Goal: Task Accomplishment & Management: Manage account settings

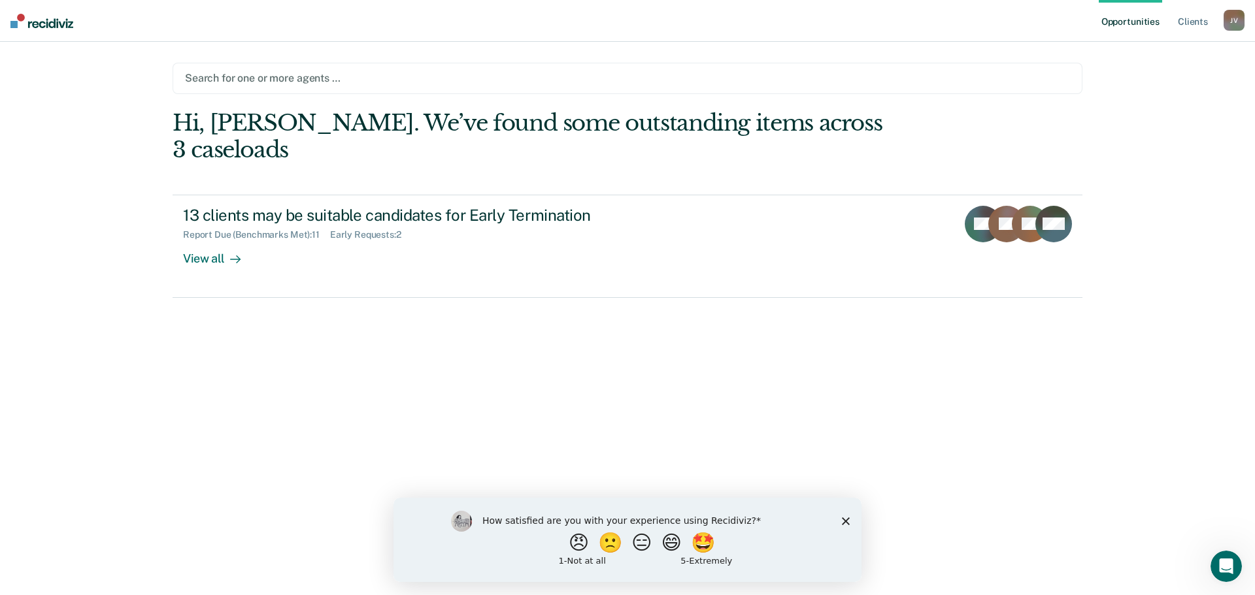
click at [270, 78] on div at bounding box center [627, 78] width 885 height 15
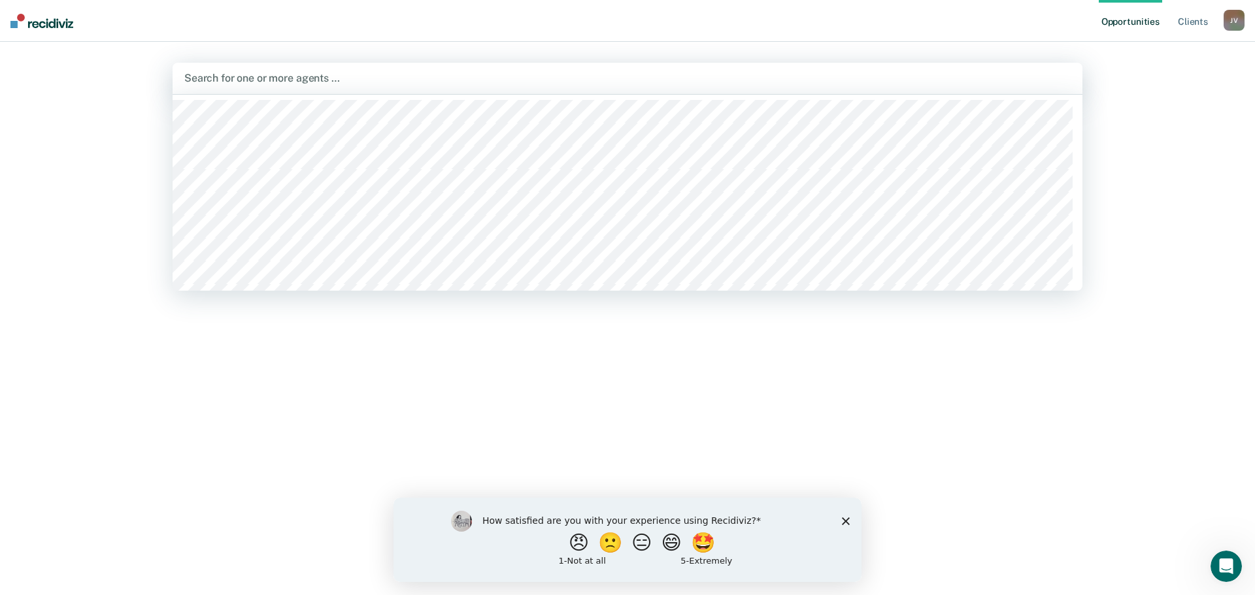
click at [361, 363] on div "Hi, [PERSON_NAME]. Search for agents above to review and refer eligible clients…" at bounding box center [628, 334] width 910 height 449
click at [220, 73] on div at bounding box center [627, 78] width 886 height 15
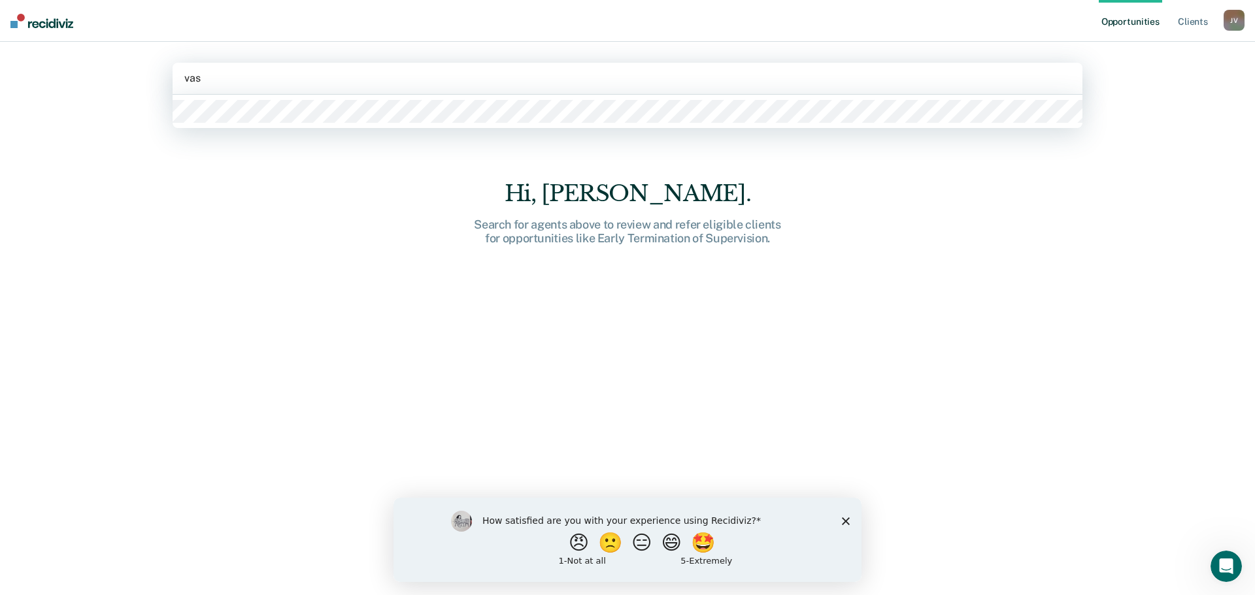
type input "vasq"
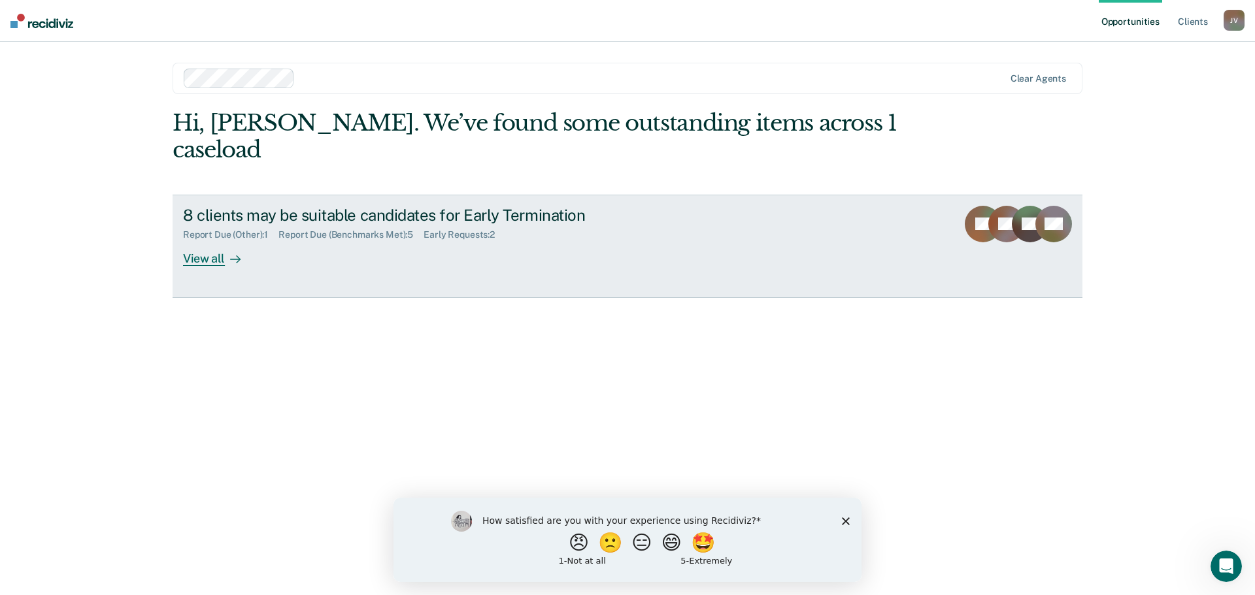
click at [562, 224] on div "Report Due (Other) : 1 Report Due (Benchmarks Met) : 5 Early Requests : 2" at bounding box center [412, 232] width 459 height 16
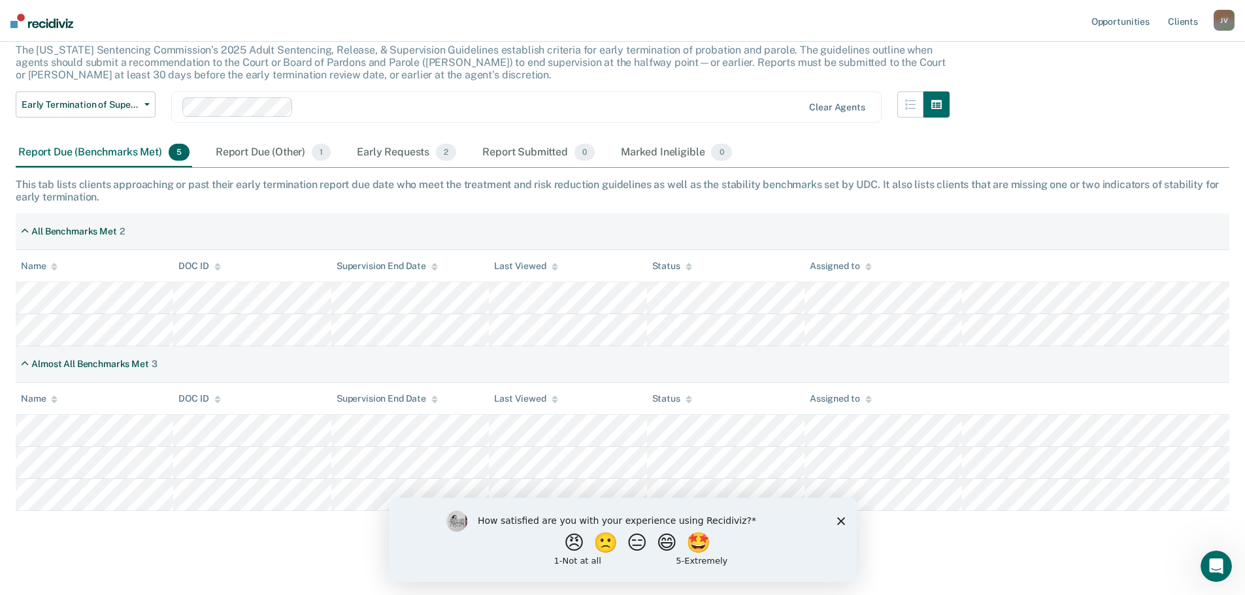
scroll to position [93, 0]
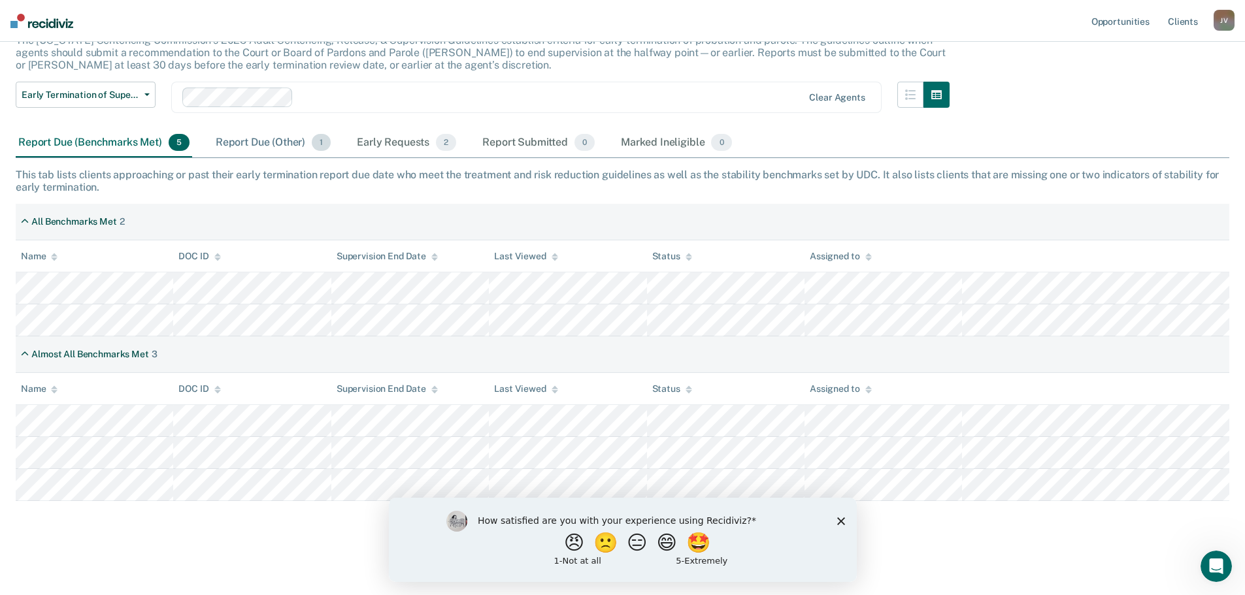
click at [287, 147] on div "Report Due (Other) 1" at bounding box center [273, 143] width 120 height 29
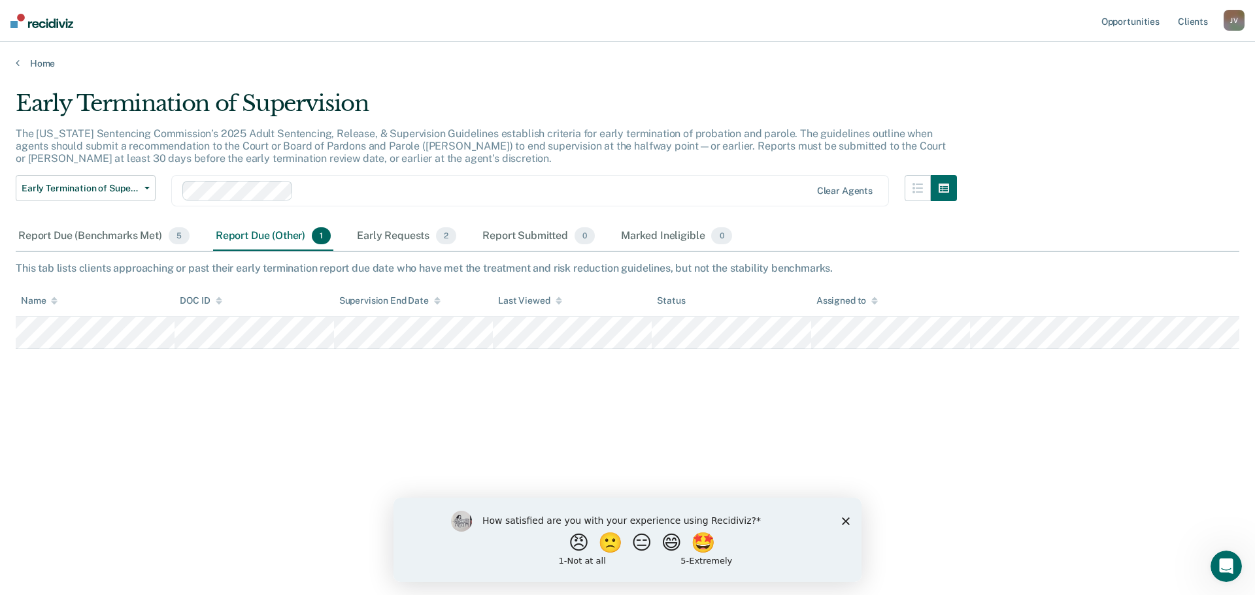
click at [186, 380] on div "Early Termination of Supervision The [US_STATE] Sentencing Commission’s 2025 Ad…" at bounding box center [627, 293] width 1223 height 407
click at [121, 235] on div "Report Due (Benchmarks Met) 5" at bounding box center [104, 236] width 176 height 29
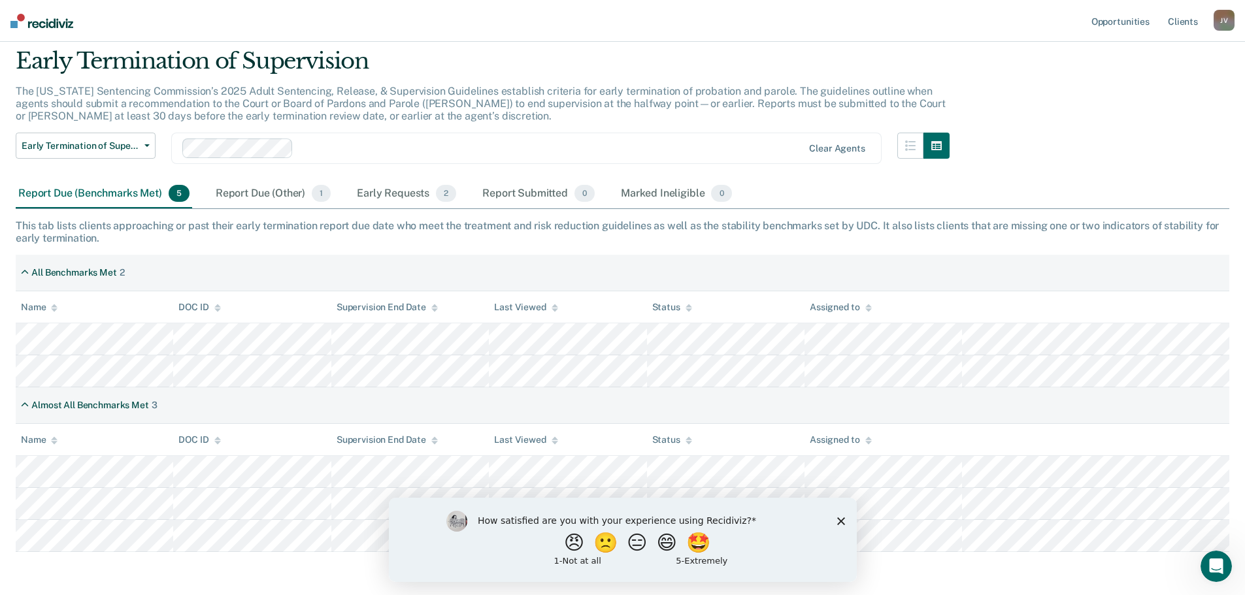
scroll to position [65, 0]
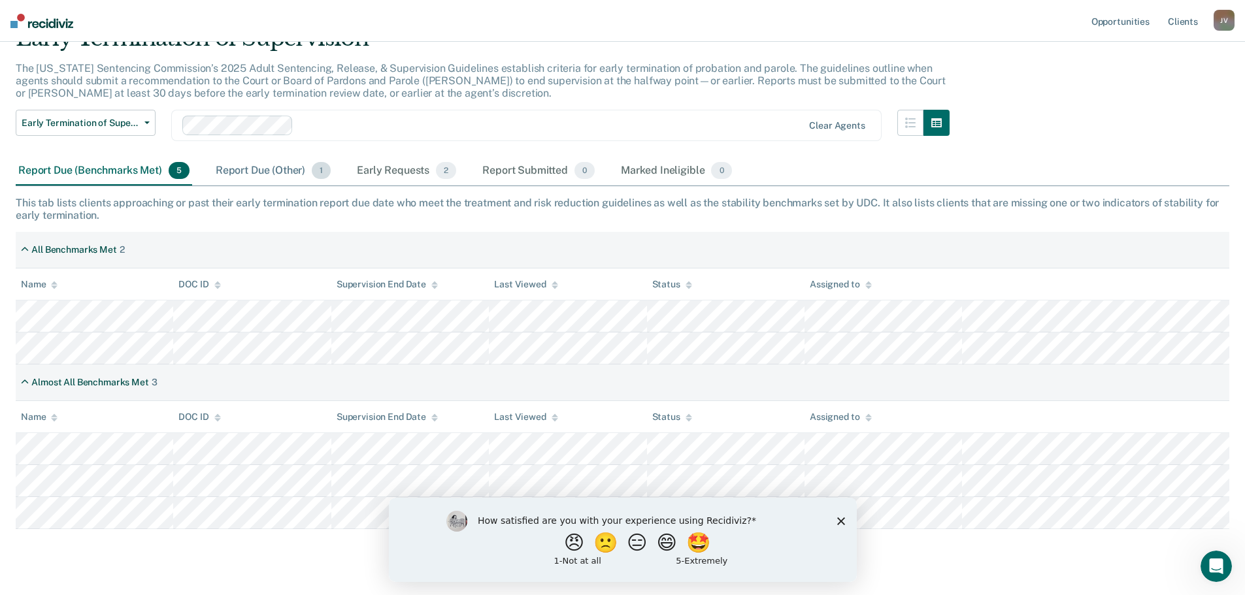
click at [265, 176] on div "Report Due (Other) 1" at bounding box center [273, 171] width 120 height 29
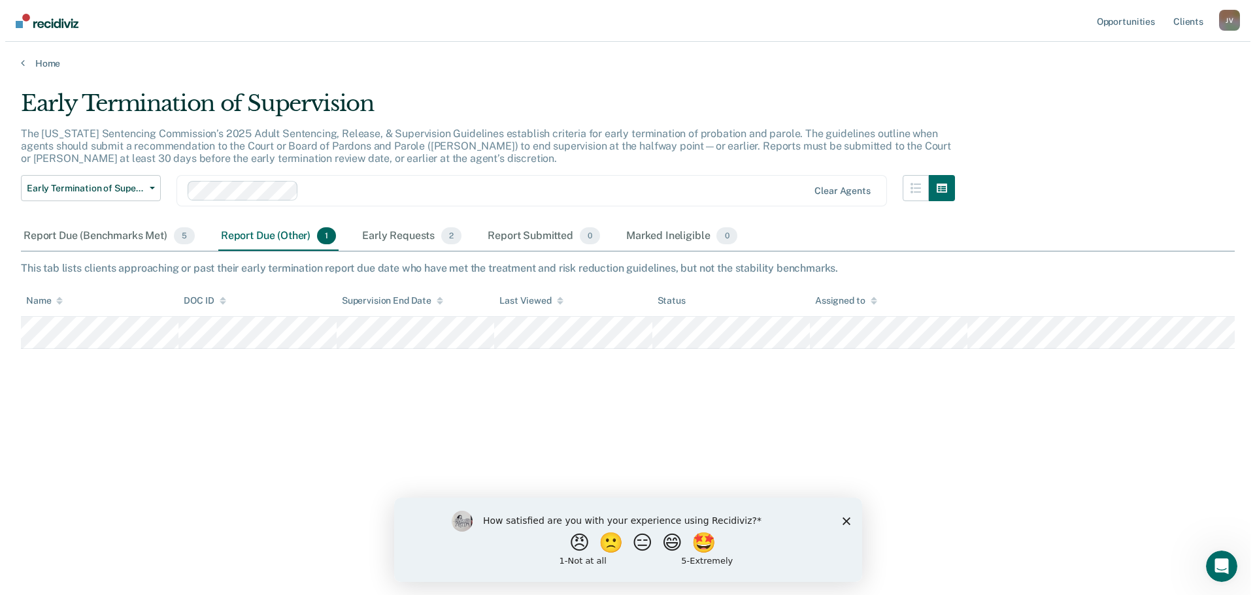
scroll to position [0, 0]
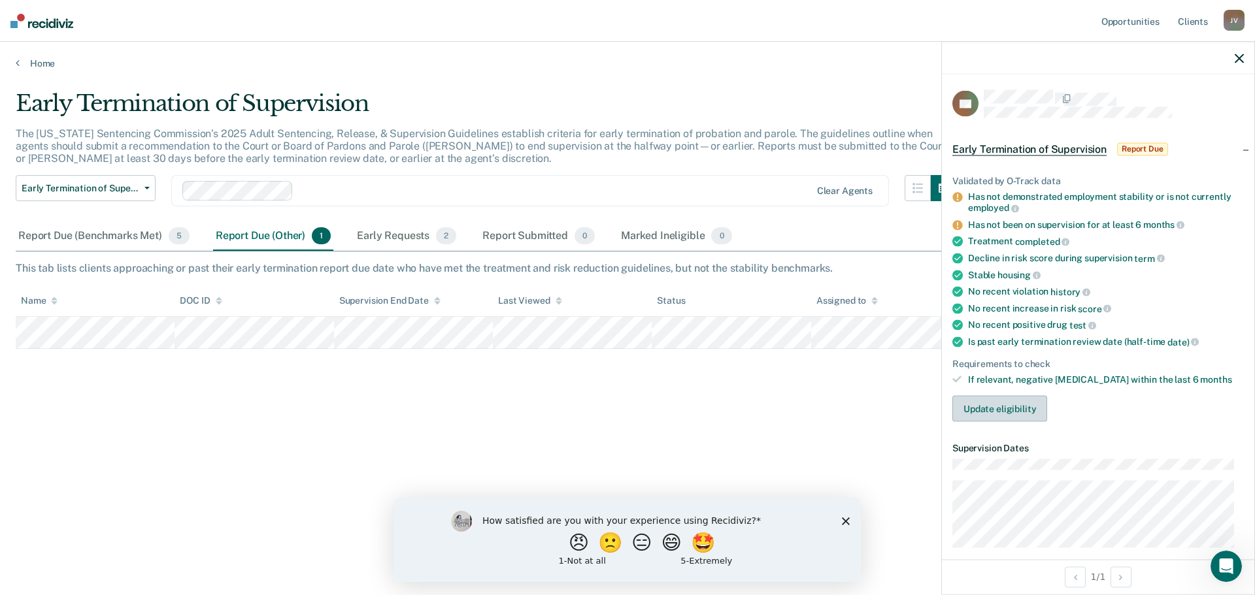
click at [1004, 409] on button "Update eligibility" at bounding box center [999, 409] width 95 height 26
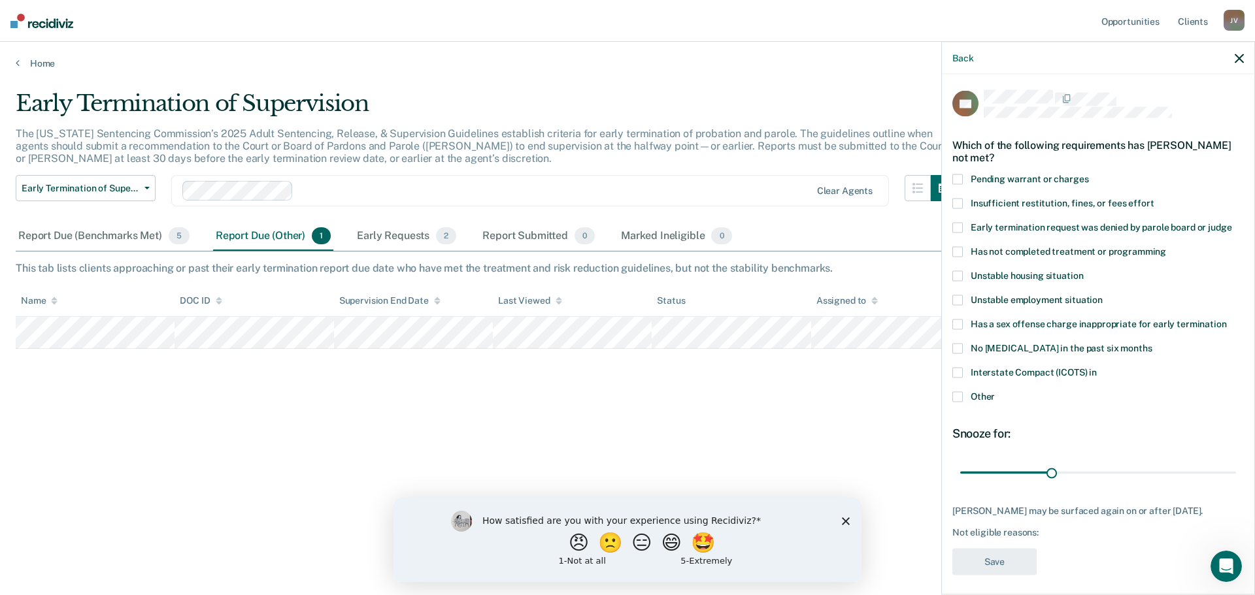
click at [960, 177] on span at bounding box center [957, 179] width 10 height 10
drag, startPoint x: 1047, startPoint y: 473, endPoint x: 1096, endPoint y: 442, distance: 57.8
type input "47"
click at [1096, 461] on input "range" at bounding box center [1098, 472] width 276 height 23
click at [955, 180] on span at bounding box center [957, 179] width 10 height 10
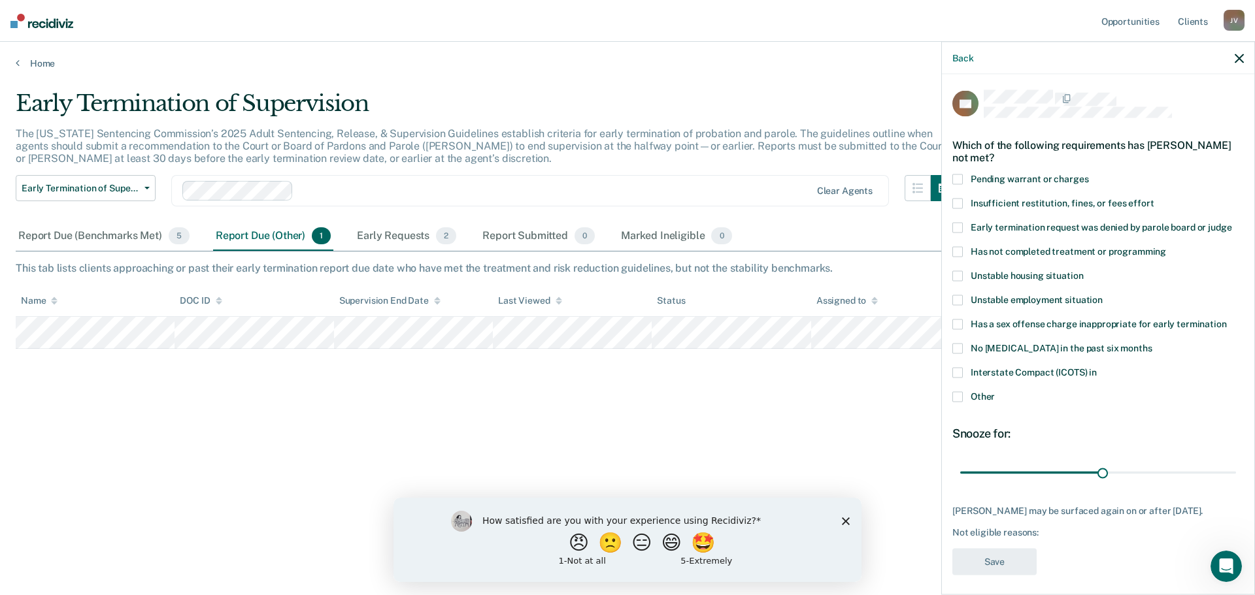
click at [957, 395] on span at bounding box center [957, 397] width 10 height 10
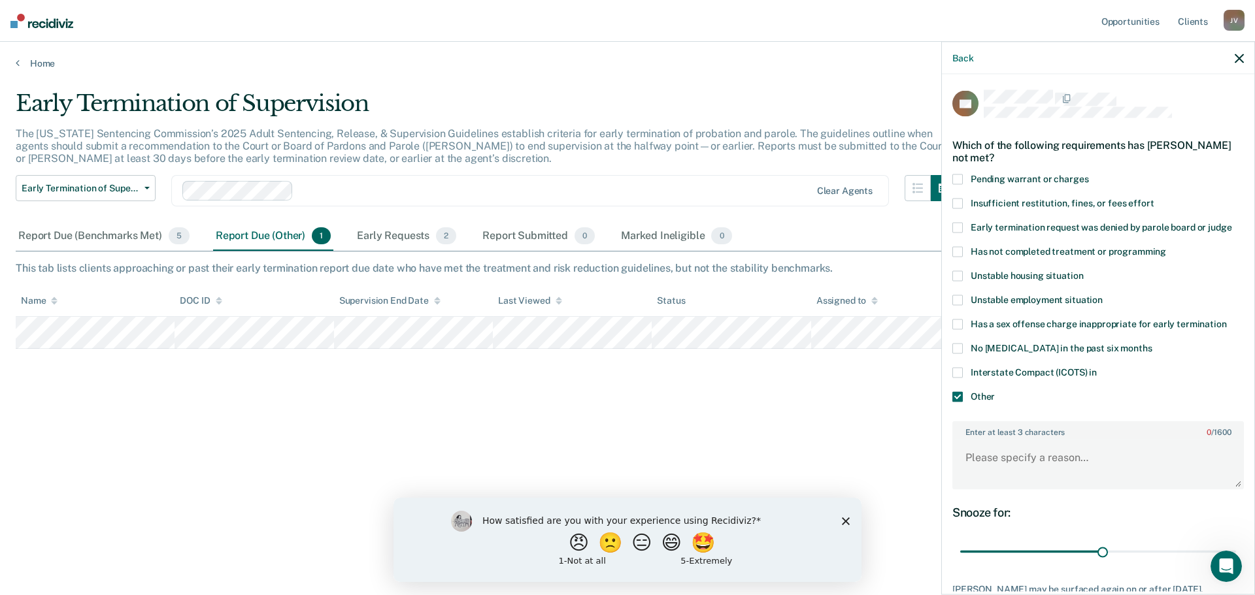
click at [958, 180] on span at bounding box center [957, 179] width 10 height 10
click at [1064, 452] on textarea "Enter at least 3 characters 0 / 1600" at bounding box center [1097, 464] width 289 height 48
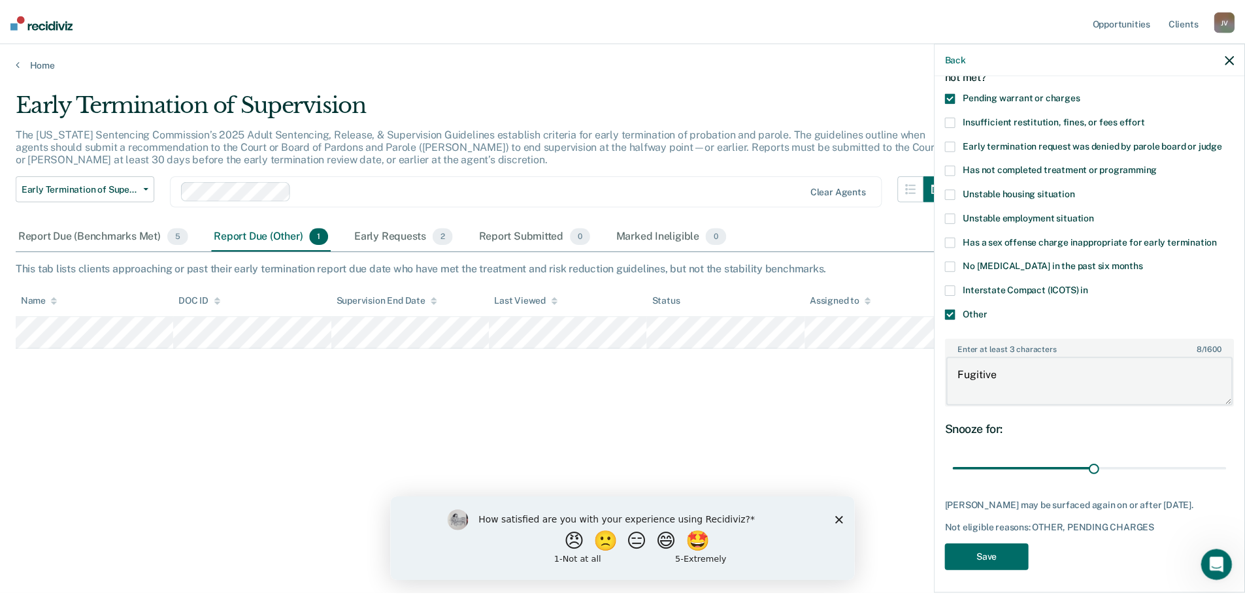
scroll to position [84, 0]
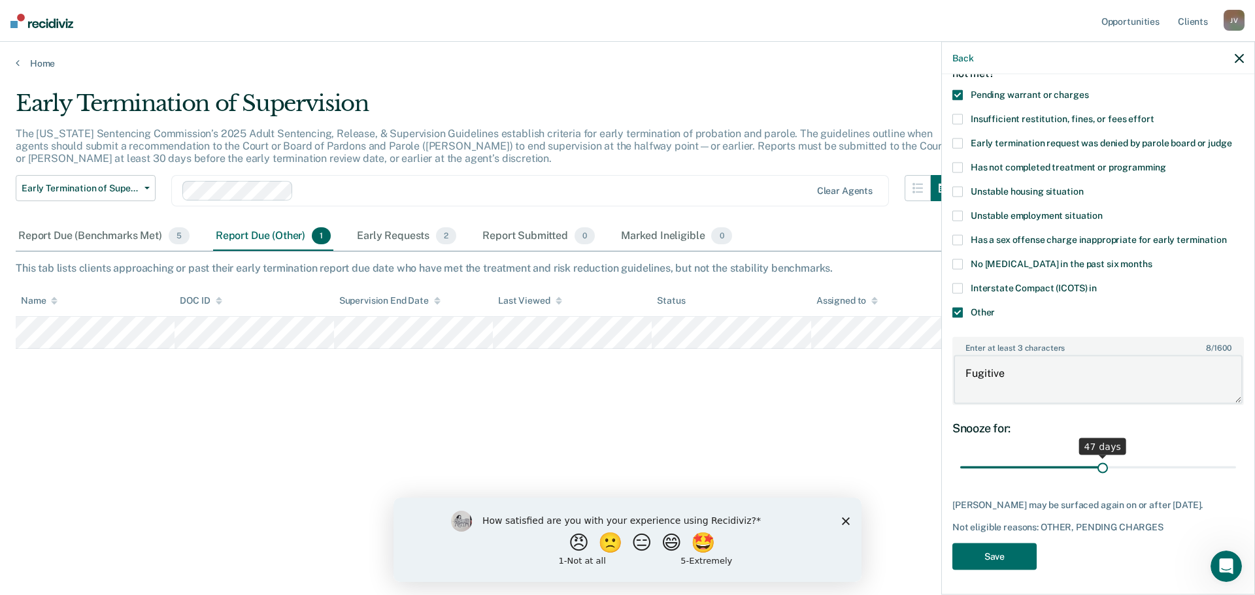
type textarea "Fugitive"
drag, startPoint x: 1104, startPoint y: 465, endPoint x: 1232, endPoint y: 473, distance: 129.0
type input "90"
click at [1232, 473] on input "range" at bounding box center [1098, 467] width 276 height 23
click at [995, 558] on button "Save" at bounding box center [994, 556] width 84 height 27
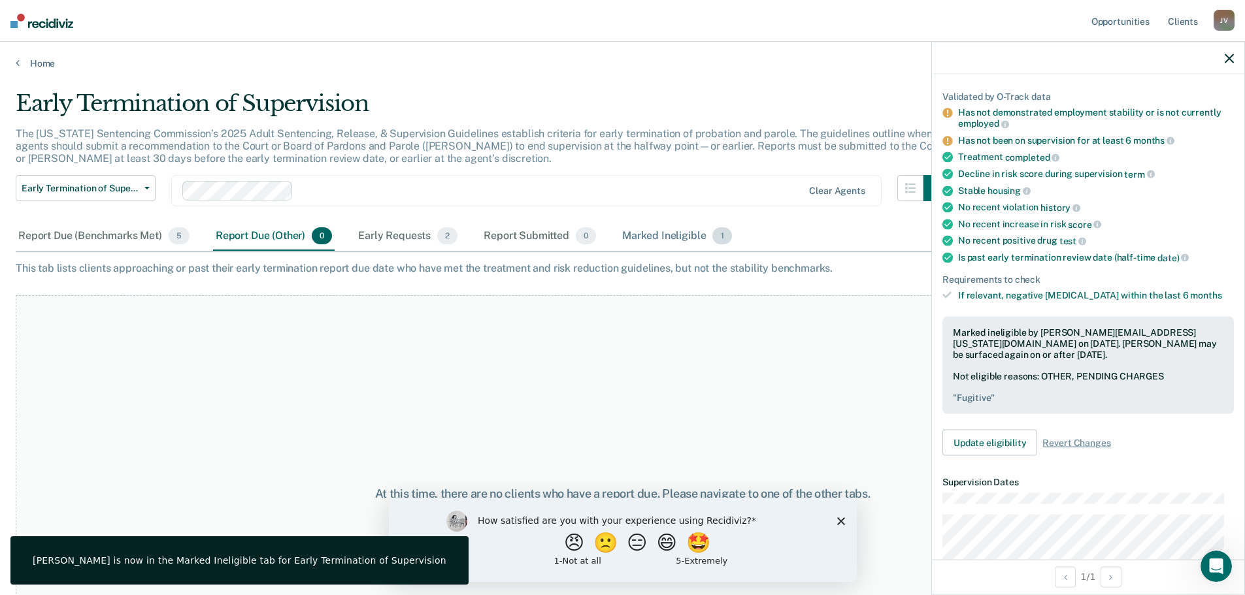
click at [670, 237] on div "Marked Ineligible 1" at bounding box center [676, 236] width 115 height 29
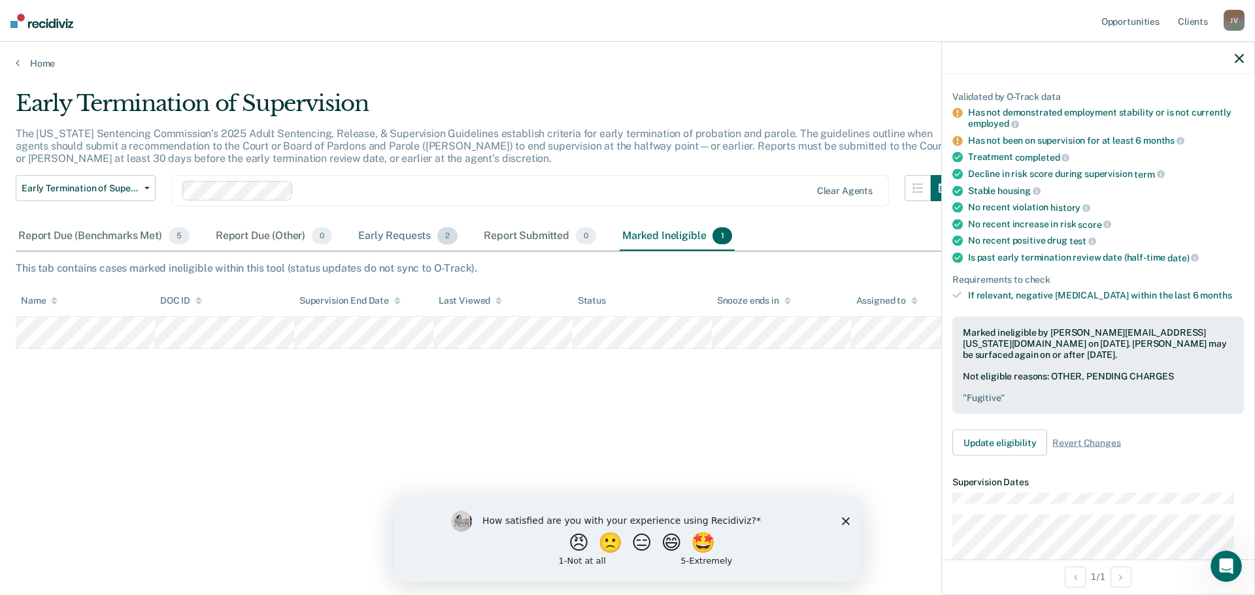
click at [367, 225] on div "Early Requests 2" at bounding box center [407, 236] width 105 height 29
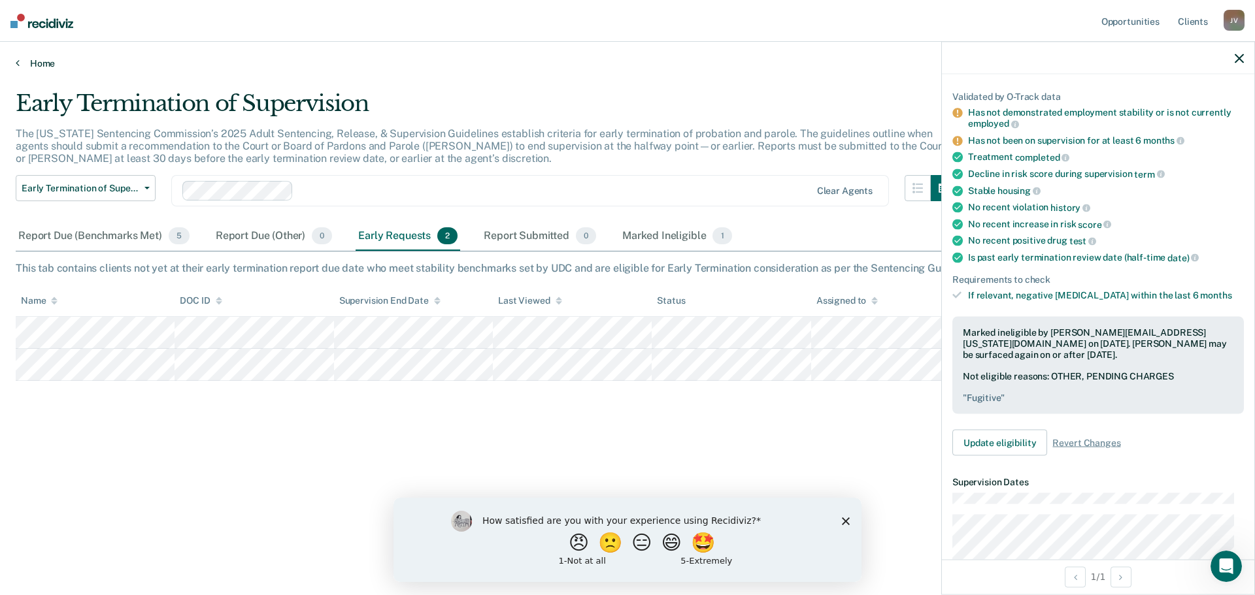
click at [29, 58] on link "Home" at bounding box center [627, 64] width 1223 height 12
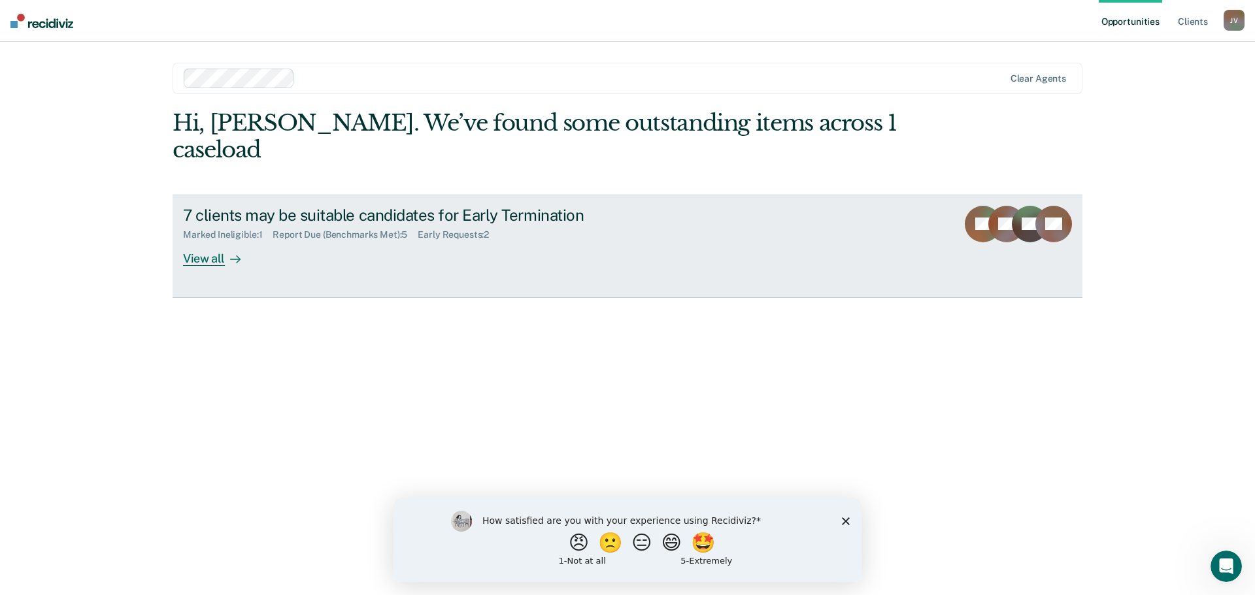
click at [193, 240] on div "View all" at bounding box center [219, 252] width 73 height 25
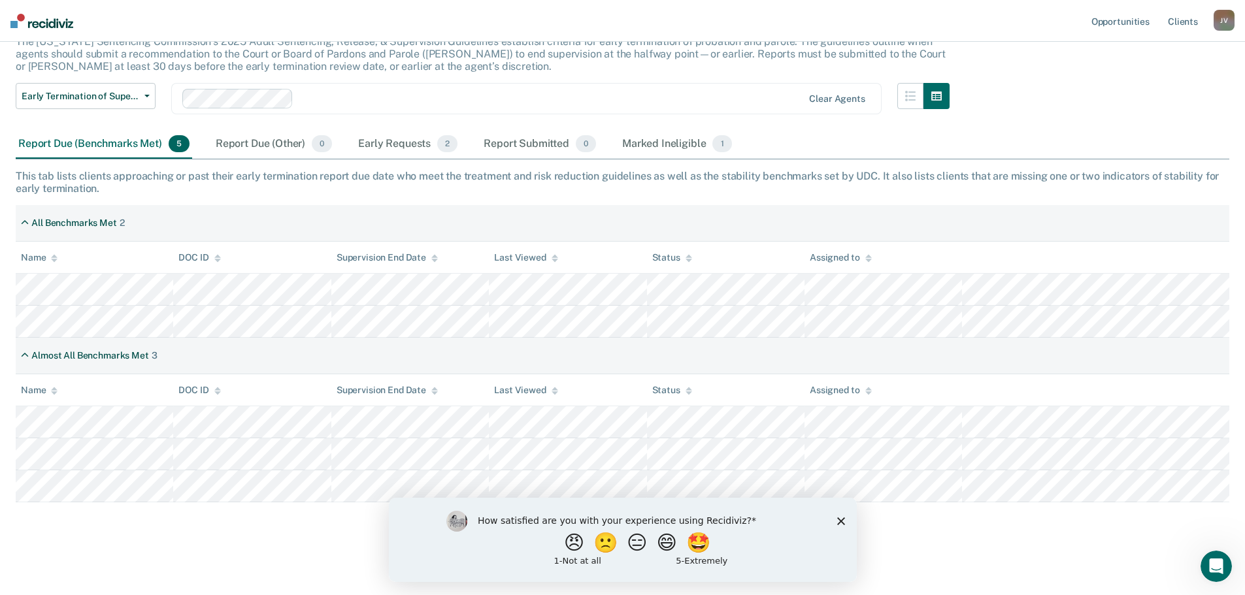
scroll to position [93, 0]
click at [840, 517] on icon "Close survey" at bounding box center [840, 521] width 8 height 8
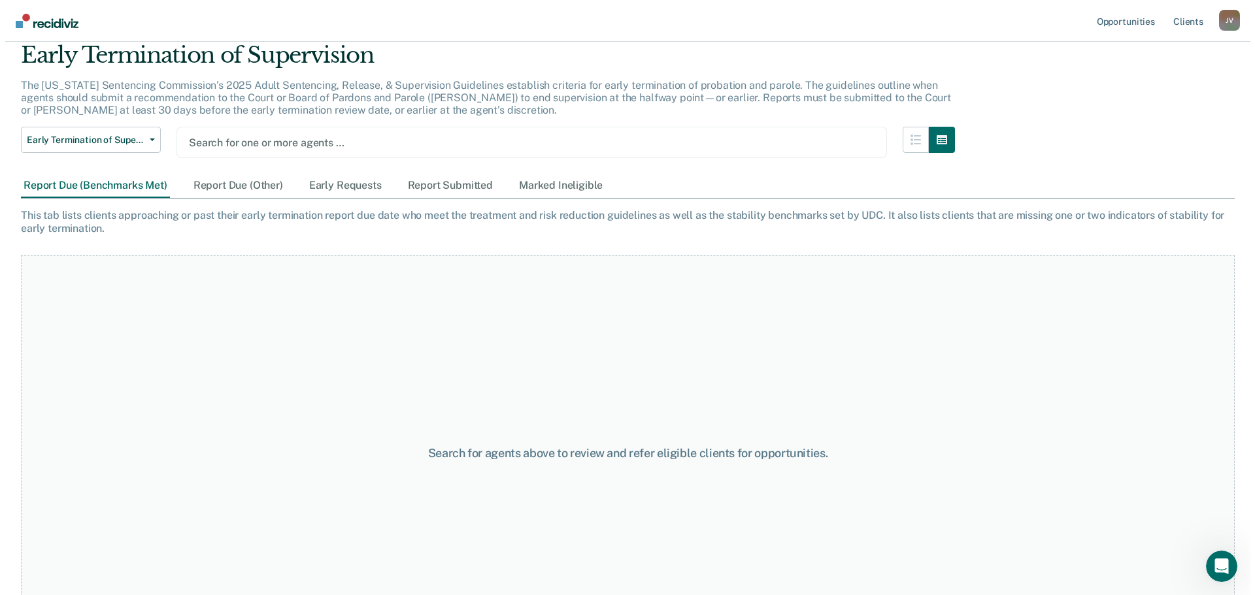
scroll to position [0, 0]
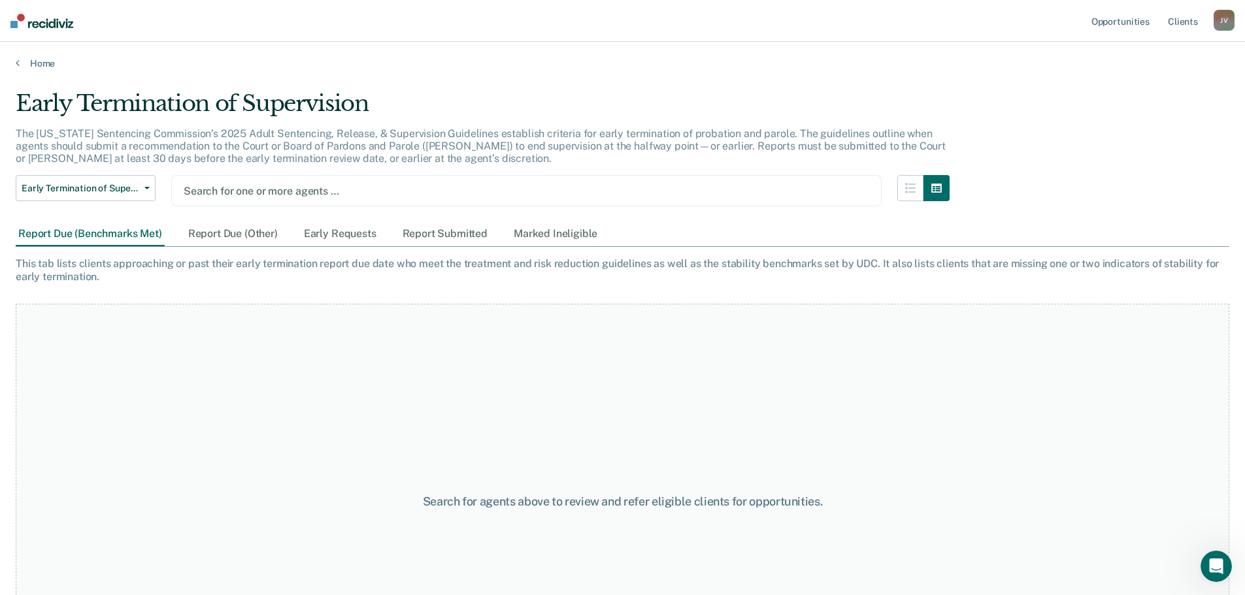
click at [230, 188] on div at bounding box center [526, 191] width 685 height 15
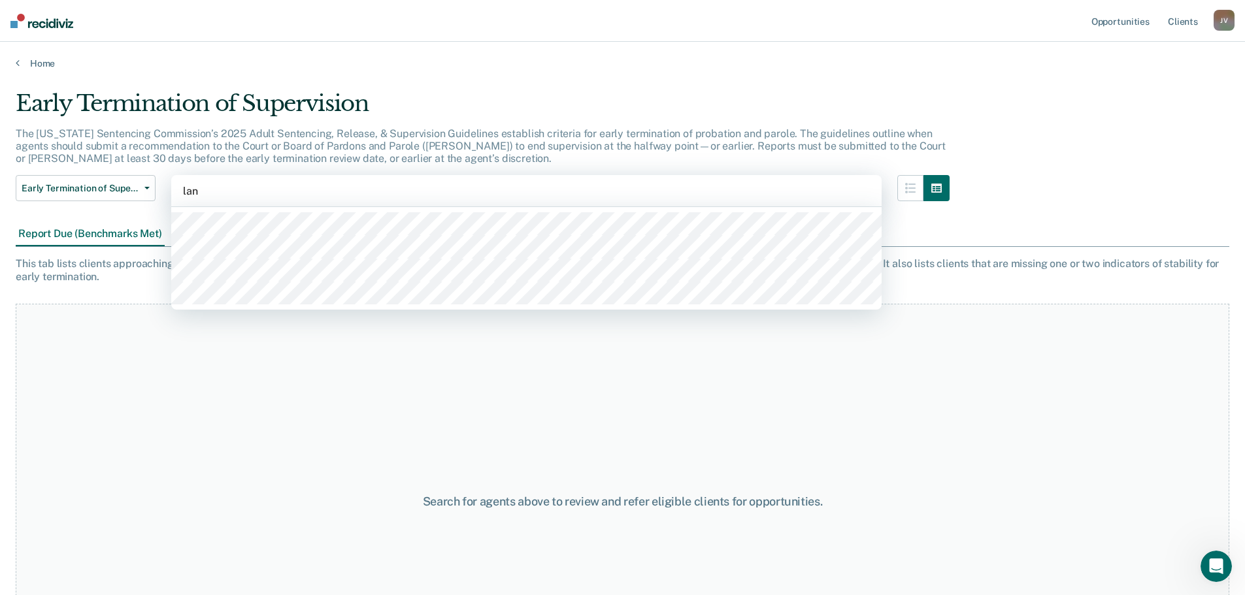
type input "lane"
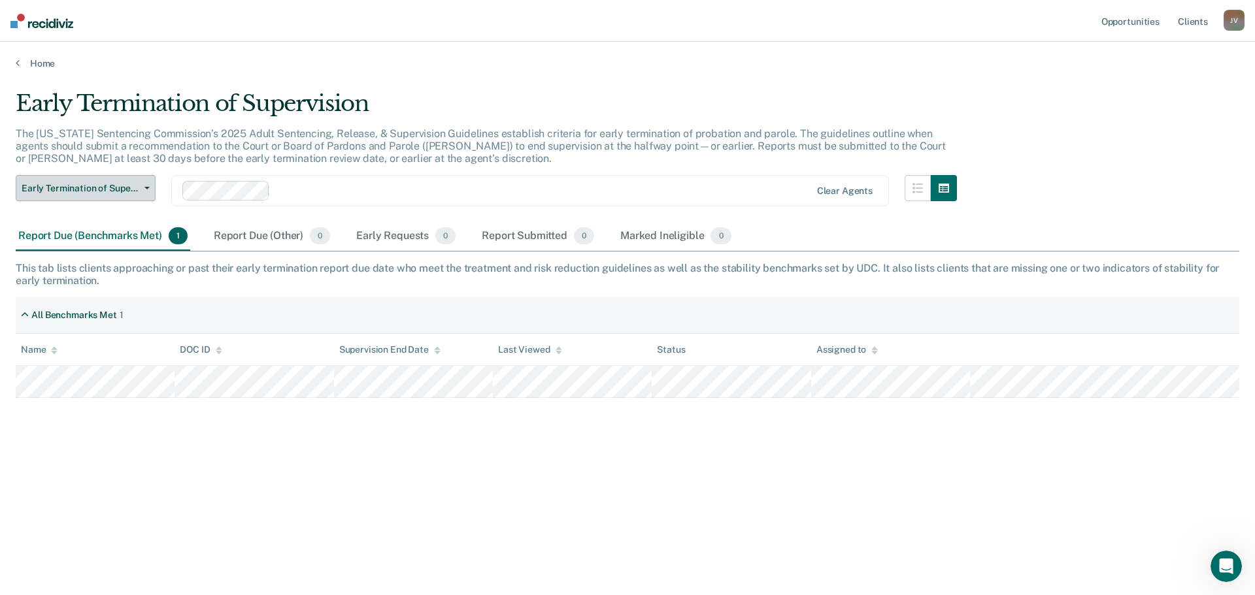
click at [146, 188] on icon "button" at bounding box center [146, 188] width 5 height 3
click at [1200, 22] on link "Client s" at bounding box center [1192, 21] width 35 height 42
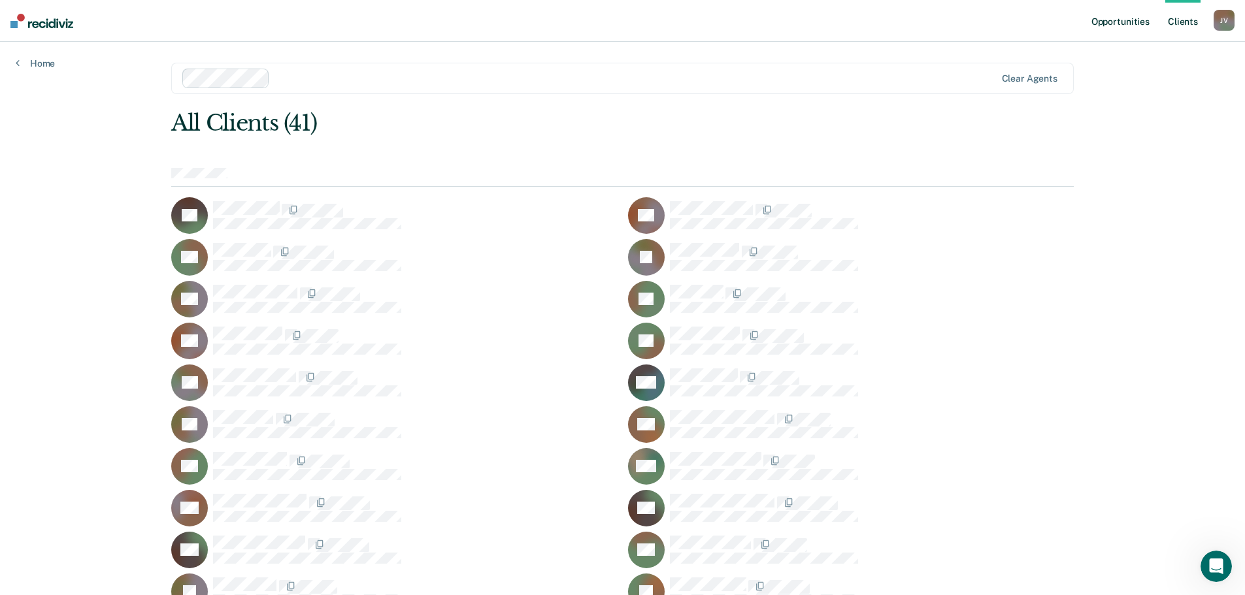
click at [1121, 18] on link "Opportunities" at bounding box center [1120, 21] width 63 height 42
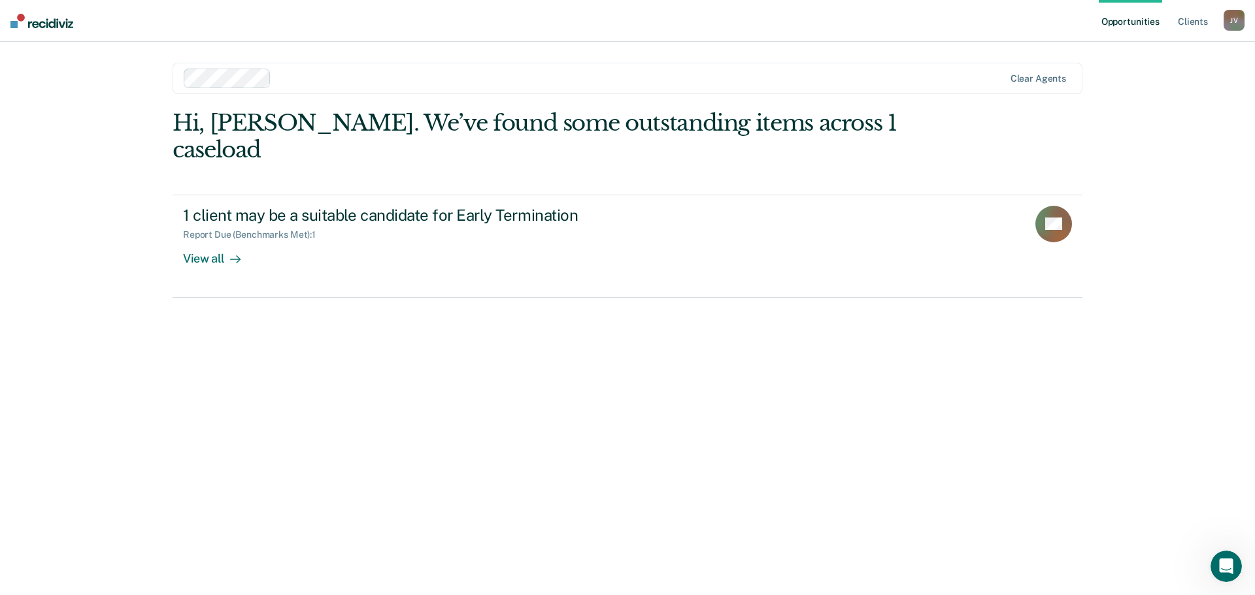
click at [1242, 18] on div "J V" at bounding box center [1233, 20] width 21 height 21
click at [1046, 120] on div "Hi, [PERSON_NAME]. We’ve found some outstanding items across 1 caseload 1 clien…" at bounding box center [628, 204] width 910 height 188
click at [53, 28] on nav "Opportunities Client s [PERSON_NAME] [PERSON_NAME] Profile How it works Log Out" at bounding box center [627, 21] width 1255 height 42
click at [50, 19] on img at bounding box center [41, 21] width 63 height 14
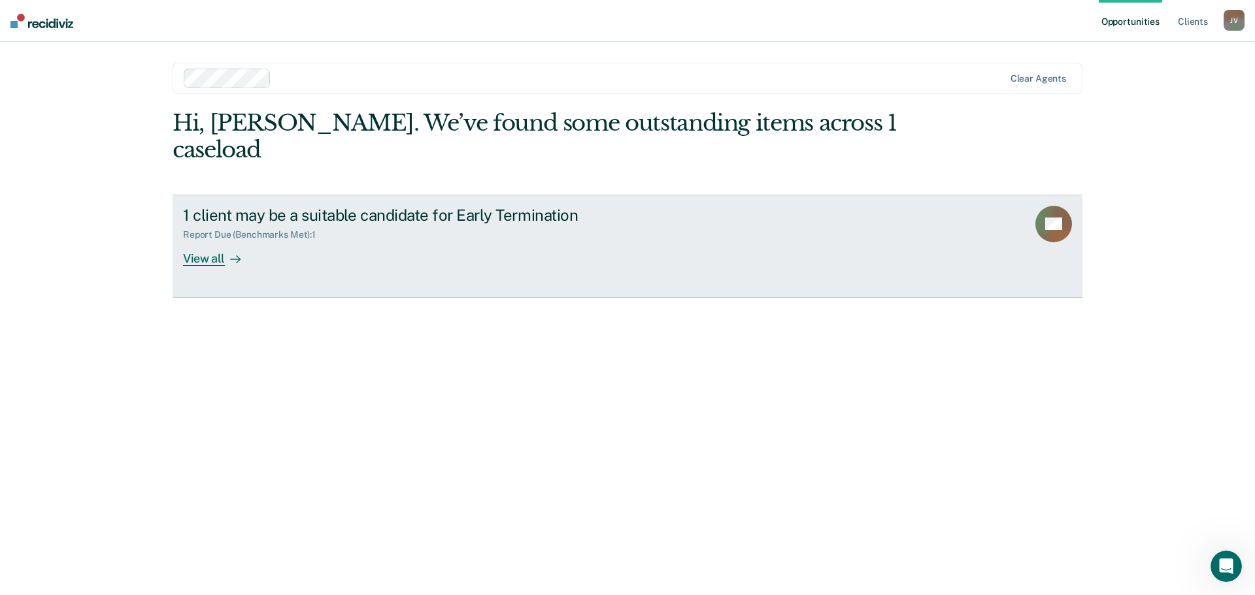
click at [202, 240] on div "View all" at bounding box center [219, 252] width 73 height 25
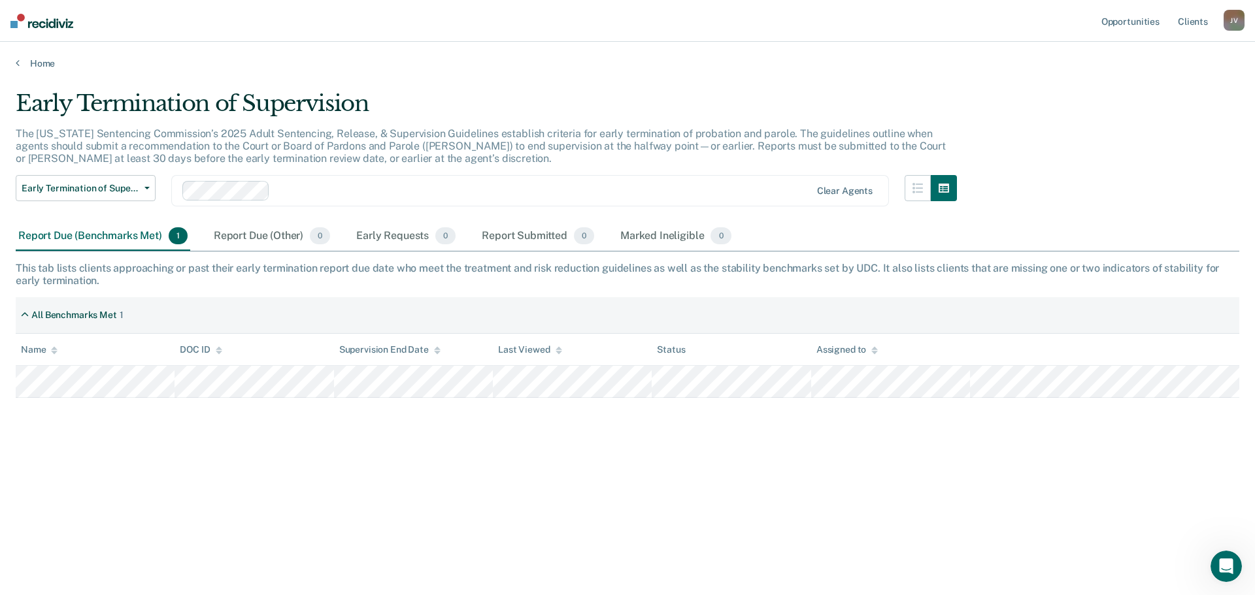
click at [1227, 15] on div "J V" at bounding box center [1233, 20] width 21 height 21
click at [1153, 53] on link "Profile" at bounding box center [1180, 53] width 105 height 11
click at [791, 455] on div "Early Termination of Supervision The [US_STATE] Sentencing Commission’s 2025 Ad…" at bounding box center [627, 293] width 1223 height 407
click at [1195, 22] on link "Client s" at bounding box center [1192, 21] width 35 height 42
